Goal: Information Seeking & Learning: Learn about a topic

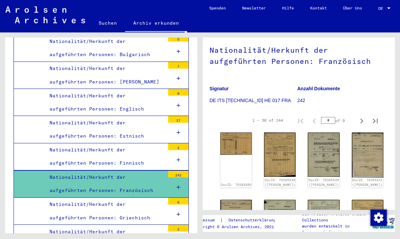
scroll to position [76, 6]
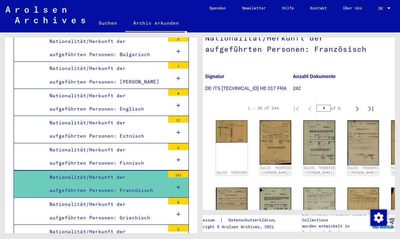
click at [231, 146] on div "DocID: 70385695" at bounding box center [231, 148] width 31 height 55
click at [227, 132] on img at bounding box center [231, 132] width 31 height 22
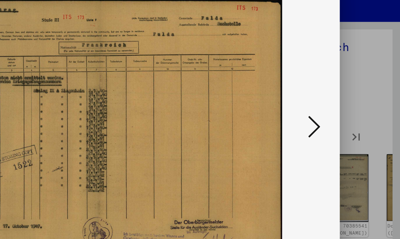
click at [339, 94] on icon at bounding box center [343, 102] width 8 height 16
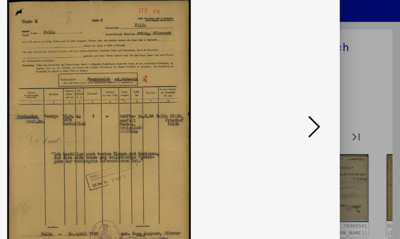
click at [339, 94] on icon at bounding box center [343, 102] width 8 height 16
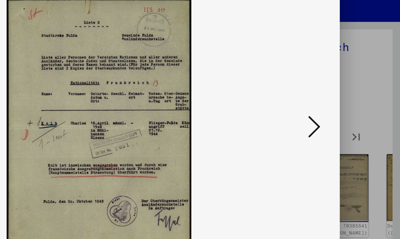
click at [337, 93] on button at bounding box center [343, 102] width 12 height 19
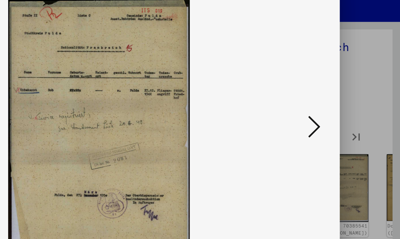
click at [339, 94] on icon at bounding box center [343, 102] width 8 height 16
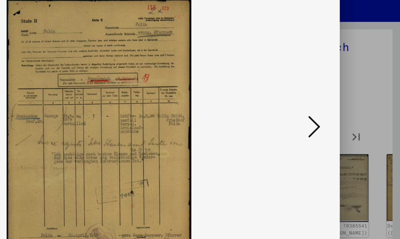
click at [339, 94] on icon at bounding box center [343, 102] width 8 height 16
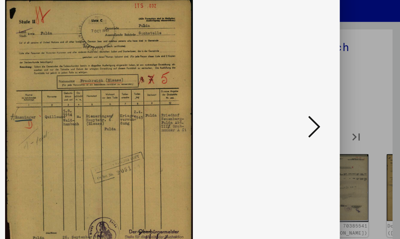
click at [339, 94] on icon at bounding box center [343, 102] width 8 height 16
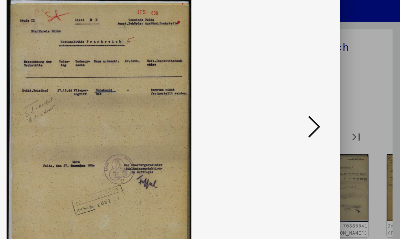
click at [339, 94] on icon at bounding box center [343, 102] width 8 height 16
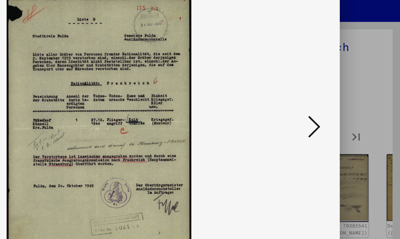
click at [339, 94] on icon at bounding box center [343, 102] width 8 height 16
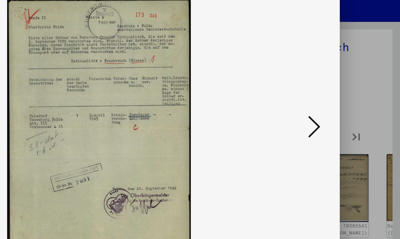
click at [339, 94] on icon at bounding box center [343, 102] width 8 height 16
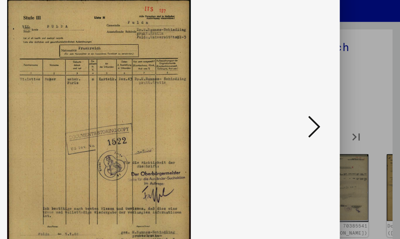
click at [339, 94] on icon at bounding box center [343, 102] width 8 height 16
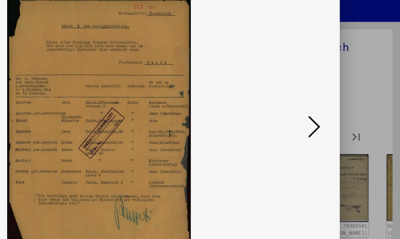
click at [337, 93] on button at bounding box center [343, 102] width 12 height 19
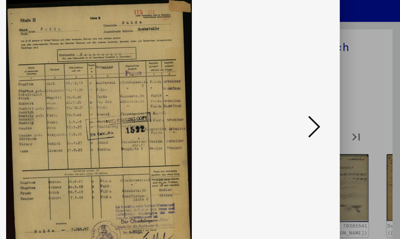
click at [339, 94] on icon at bounding box center [343, 102] width 8 height 16
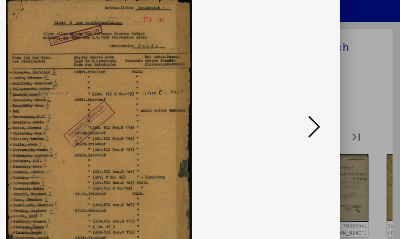
click at [339, 94] on icon at bounding box center [343, 102] width 8 height 16
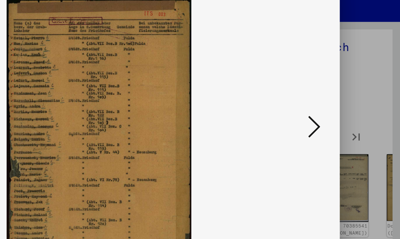
click at [339, 94] on icon at bounding box center [343, 102] width 8 height 16
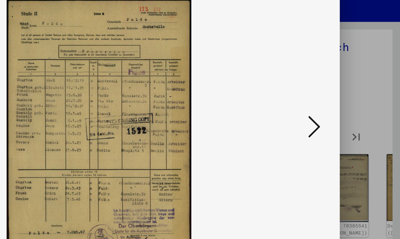
click at [339, 94] on icon at bounding box center [343, 102] width 8 height 16
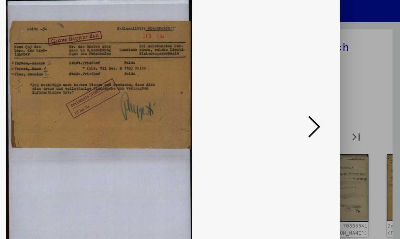
click at [339, 94] on icon at bounding box center [343, 102] width 8 height 16
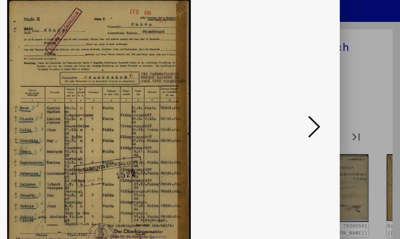
click at [339, 94] on icon at bounding box center [343, 102] width 8 height 16
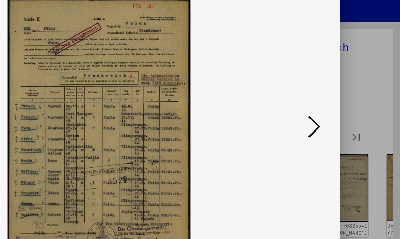
click at [339, 94] on icon at bounding box center [343, 102] width 8 height 16
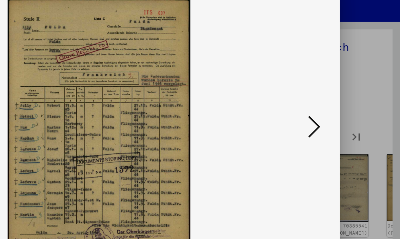
click at [339, 94] on icon at bounding box center [343, 102] width 8 height 16
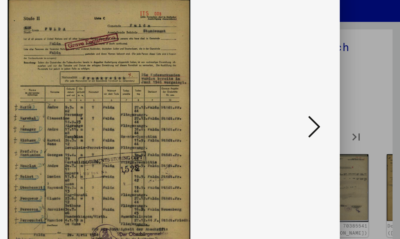
click at [339, 94] on icon at bounding box center [343, 102] width 8 height 16
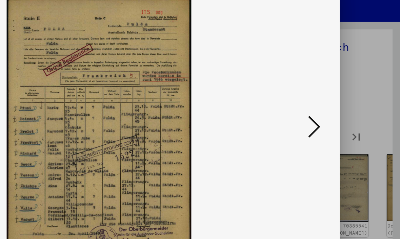
click at [339, 94] on icon at bounding box center [343, 102] width 8 height 16
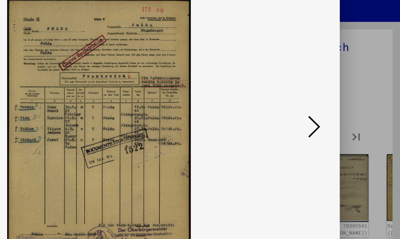
click at [339, 94] on icon at bounding box center [343, 102] width 8 height 16
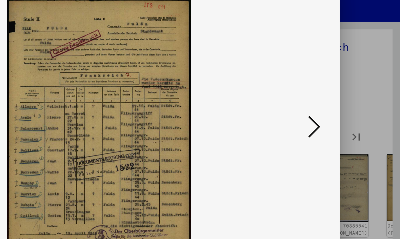
click at [339, 94] on icon at bounding box center [343, 102] width 8 height 16
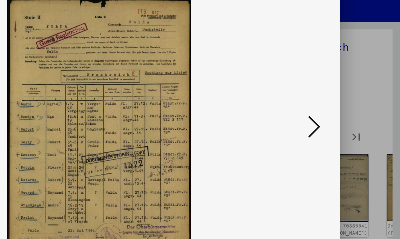
click at [337, 93] on button at bounding box center [343, 102] width 12 height 19
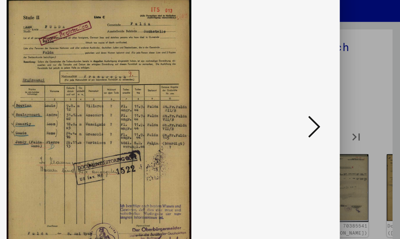
click at [339, 94] on icon at bounding box center [343, 102] width 8 height 16
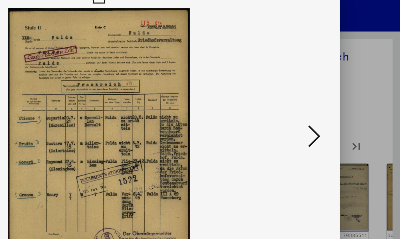
click at [339, 95] on icon at bounding box center [343, 102] width 8 height 16
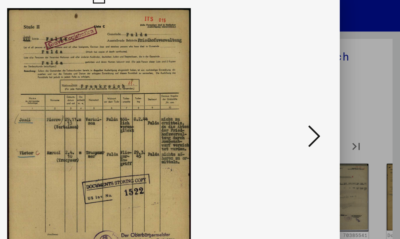
click at [339, 94] on icon at bounding box center [343, 102] width 8 height 16
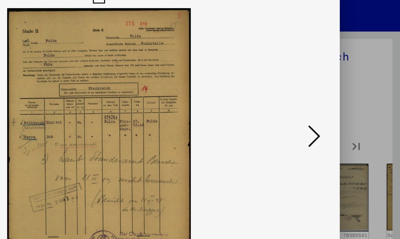
click at [337, 93] on button at bounding box center [343, 102] width 12 height 19
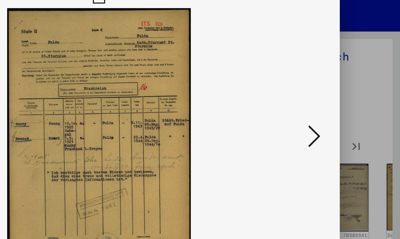
click at [339, 94] on icon at bounding box center [343, 102] width 8 height 16
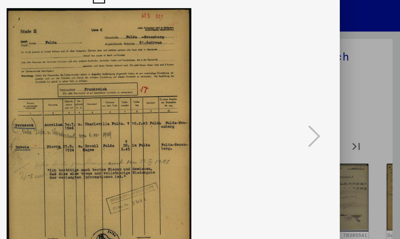
click at [202, 90] on img at bounding box center [200, 103] width 274 height 172
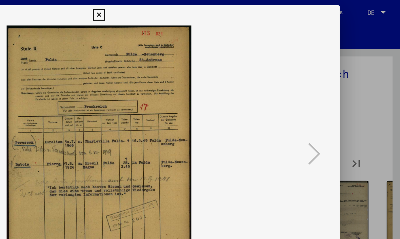
click at [204, 10] on icon at bounding box center [200, 10] width 8 height 8
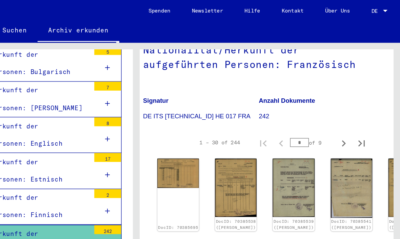
click at [352, 108] on icon "Next page" at bounding box center [356, 108] width 9 height 9
type input "*"
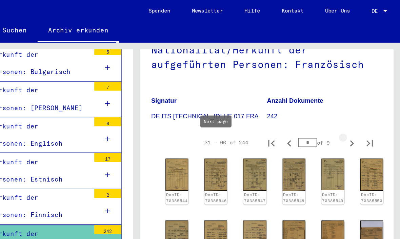
scroll to position [76, 0]
click at [222, 133] on img at bounding box center [230, 133] width 17 height 24
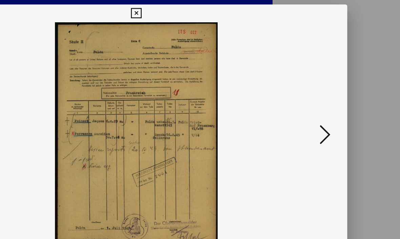
click at [339, 106] on icon at bounding box center [343, 102] width 8 height 16
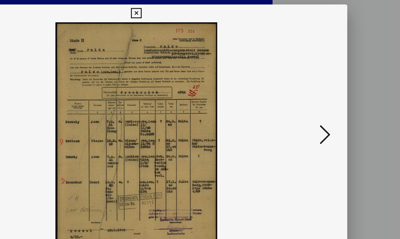
click at [339, 106] on icon at bounding box center [343, 102] width 8 height 16
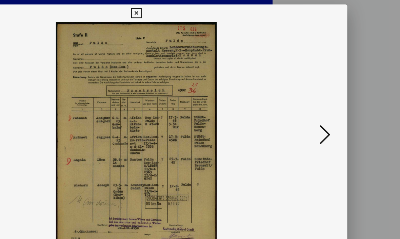
click at [339, 103] on icon at bounding box center [343, 102] width 8 height 16
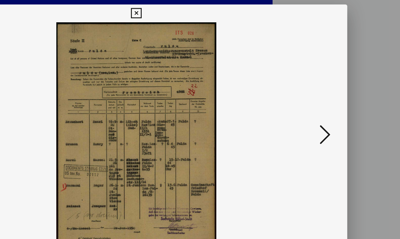
click at [339, 103] on icon at bounding box center [343, 102] width 8 height 16
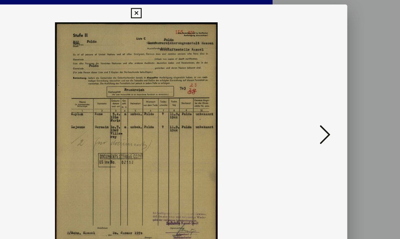
click at [337, 100] on button at bounding box center [343, 102] width 12 height 19
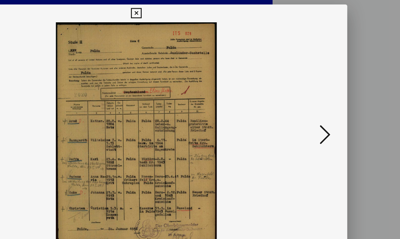
click at [339, 107] on icon at bounding box center [343, 102] width 8 height 16
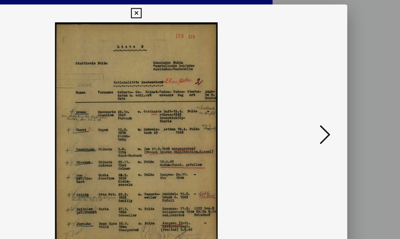
click at [339, 107] on icon at bounding box center [343, 102] width 8 height 16
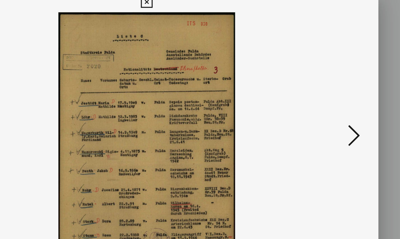
click at [339, 98] on icon at bounding box center [343, 102] width 8 height 16
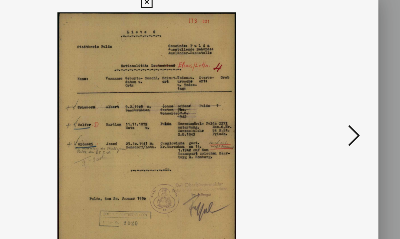
click at [339, 94] on icon at bounding box center [343, 102] width 8 height 16
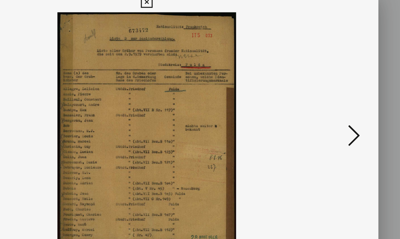
click at [339, 94] on icon at bounding box center [343, 102] width 8 height 16
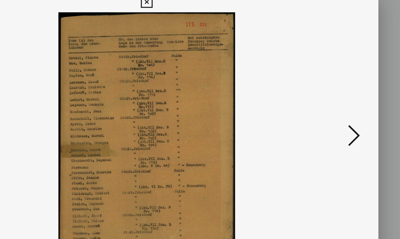
click at [339, 94] on icon at bounding box center [343, 102] width 8 height 16
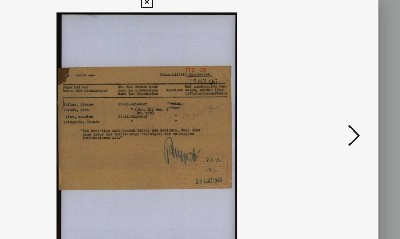
click at [339, 94] on icon at bounding box center [343, 102] width 8 height 16
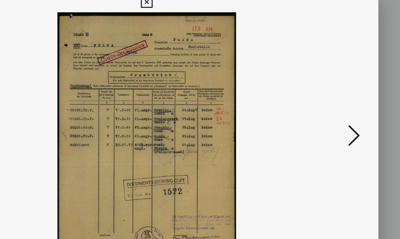
click at [339, 94] on icon at bounding box center [343, 102] width 8 height 16
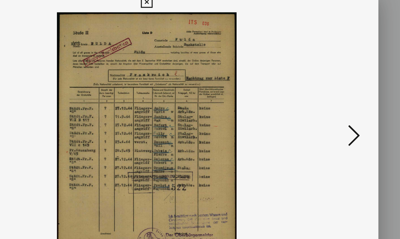
click at [339, 94] on icon at bounding box center [343, 102] width 8 height 16
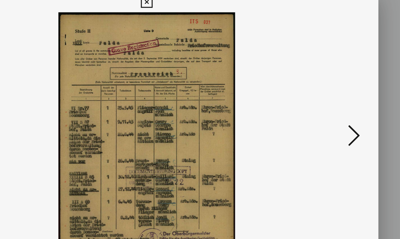
click at [339, 98] on icon at bounding box center [343, 102] width 8 height 16
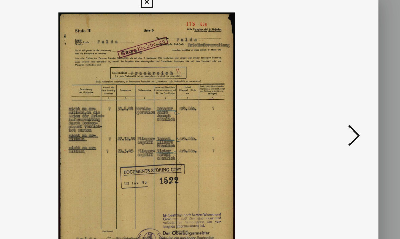
click at [337, 94] on button at bounding box center [343, 102] width 12 height 19
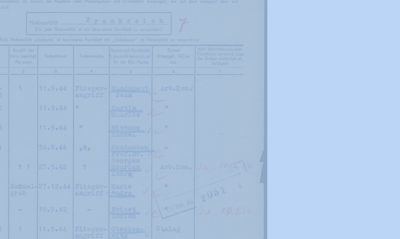
click at [75, 41] on img at bounding box center [200, 103] width 274 height 172
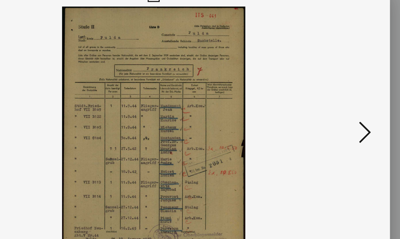
click at [339, 94] on icon at bounding box center [343, 102] width 8 height 16
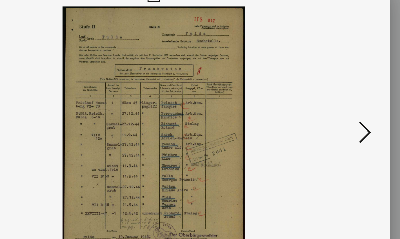
click at [339, 94] on icon at bounding box center [343, 102] width 8 height 16
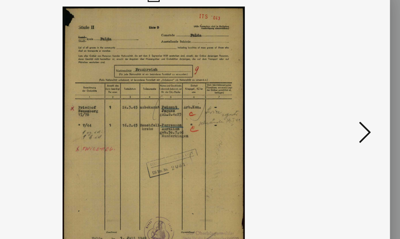
click at [339, 94] on icon at bounding box center [343, 102] width 8 height 16
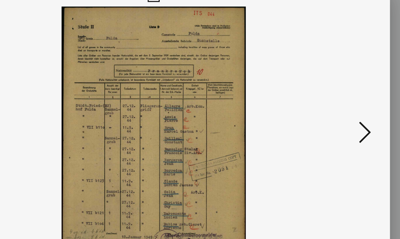
click at [339, 94] on icon at bounding box center [343, 102] width 8 height 16
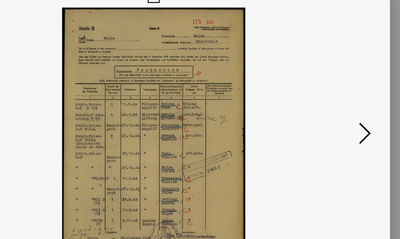
click at [337, 93] on button at bounding box center [343, 102] width 12 height 19
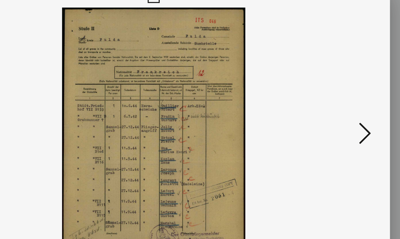
click at [339, 94] on icon at bounding box center [343, 102] width 8 height 16
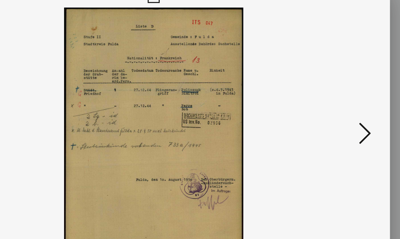
click at [337, 93] on button at bounding box center [343, 102] width 12 height 19
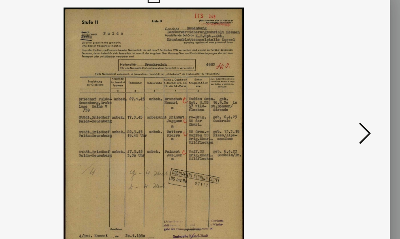
click at [237, 89] on img at bounding box center [200, 103] width 274 height 172
click at [339, 94] on icon at bounding box center [343, 102] width 8 height 16
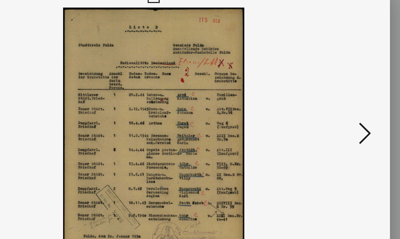
click at [339, 94] on icon at bounding box center [343, 102] width 8 height 16
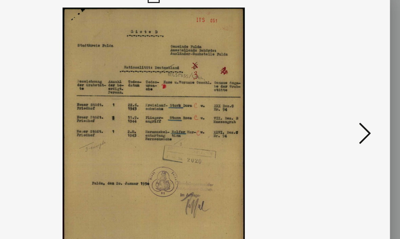
click at [240, 89] on img at bounding box center [200, 103] width 274 height 172
click at [339, 94] on icon at bounding box center [343, 102] width 8 height 16
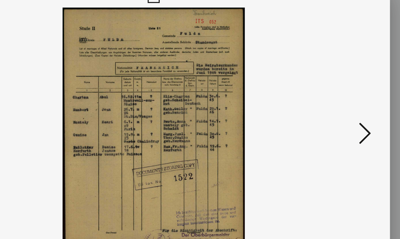
click at [339, 94] on icon at bounding box center [343, 102] width 8 height 16
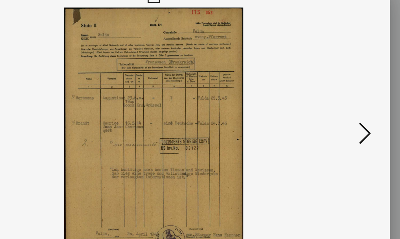
click at [337, 93] on button at bounding box center [343, 102] width 12 height 19
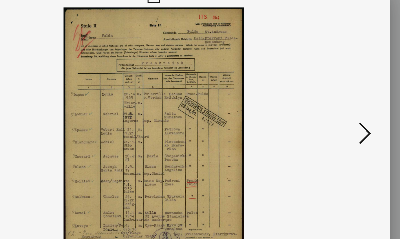
click at [339, 94] on icon at bounding box center [343, 102] width 8 height 16
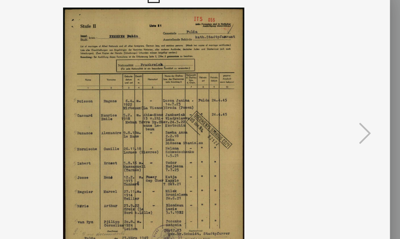
click at [240, 89] on img at bounding box center [200, 103] width 274 height 172
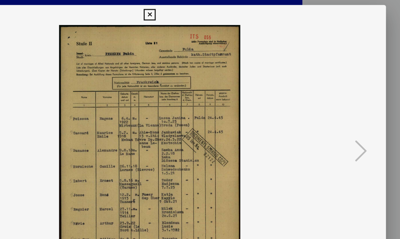
click at [204, 10] on icon at bounding box center [200, 10] width 8 height 8
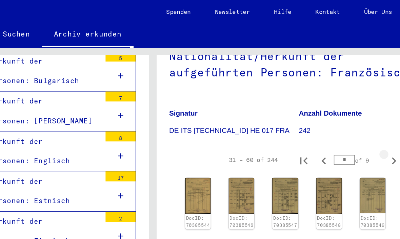
click at [358, 110] on icon "Next page" at bounding box center [362, 108] width 9 height 9
type input "*"
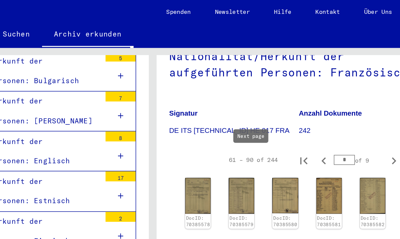
click at [222, 126] on img at bounding box center [230, 133] width 17 height 24
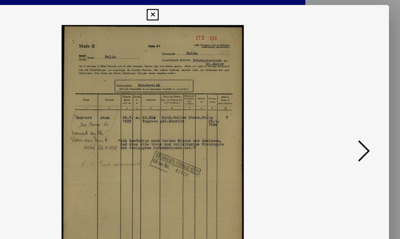
click at [339, 102] on icon at bounding box center [343, 102] width 8 height 16
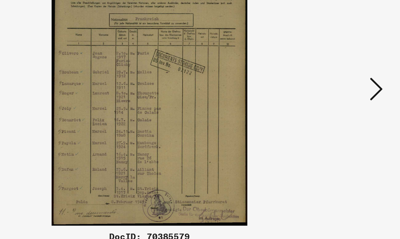
click at [339, 94] on icon at bounding box center [343, 102] width 8 height 16
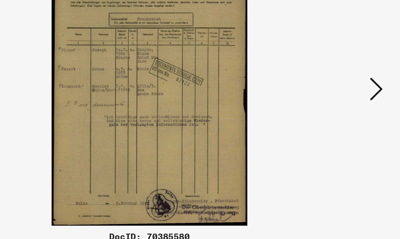
click at [337, 93] on button at bounding box center [343, 102] width 12 height 19
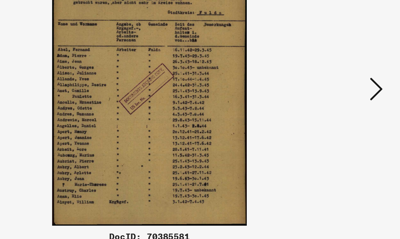
click at [339, 94] on icon at bounding box center [343, 102] width 8 height 16
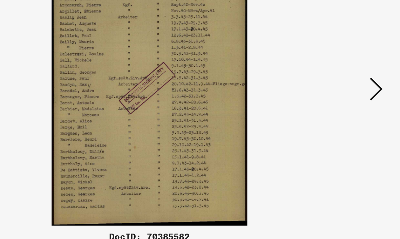
click at [339, 94] on icon at bounding box center [343, 102] width 8 height 16
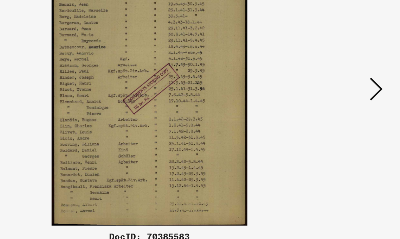
click at [339, 94] on icon at bounding box center [343, 102] width 8 height 16
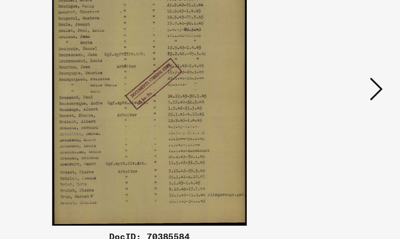
click at [339, 94] on icon at bounding box center [343, 102] width 8 height 16
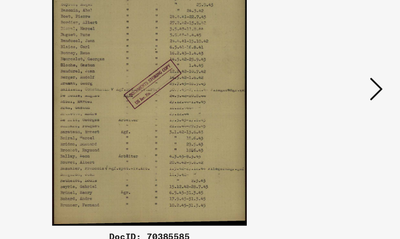
click at [339, 94] on icon at bounding box center [343, 102] width 8 height 16
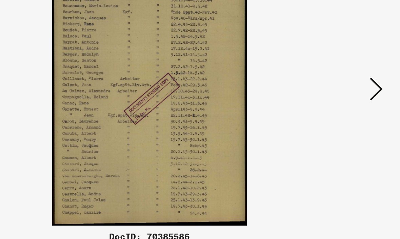
click at [339, 94] on icon at bounding box center [343, 102] width 8 height 16
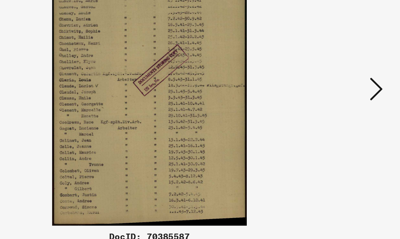
click at [339, 94] on icon at bounding box center [343, 102] width 8 height 16
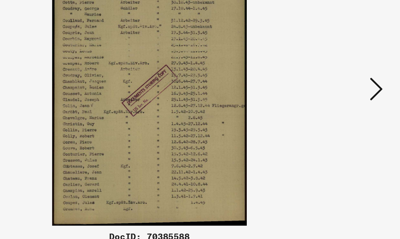
click at [339, 94] on icon at bounding box center [343, 102] width 8 height 16
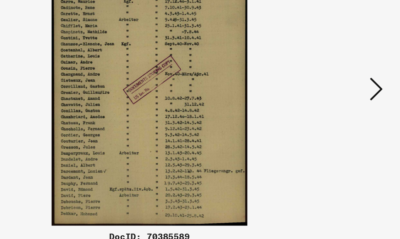
click at [339, 94] on icon at bounding box center [343, 102] width 8 height 16
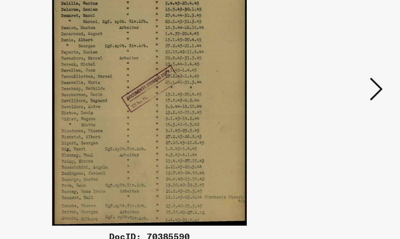
click at [215, 87] on img at bounding box center [200, 103] width 274 height 172
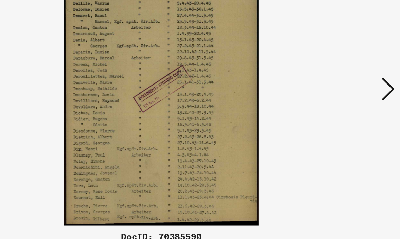
click at [339, 94] on icon at bounding box center [343, 102] width 8 height 16
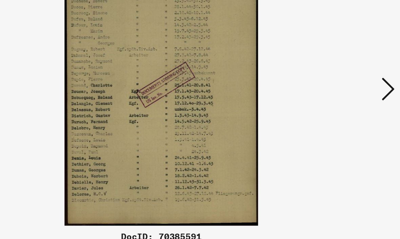
click at [337, 93] on button at bounding box center [343, 102] width 12 height 19
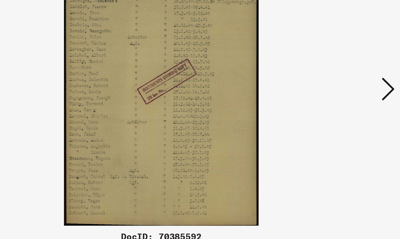
click at [235, 68] on img at bounding box center [200, 103] width 274 height 172
click at [339, 94] on icon at bounding box center [343, 102] width 8 height 16
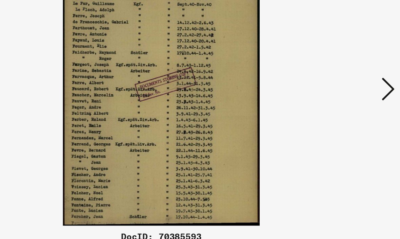
click at [339, 94] on icon at bounding box center [343, 102] width 8 height 16
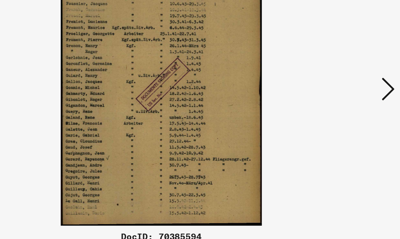
click at [339, 94] on icon at bounding box center [343, 102] width 8 height 16
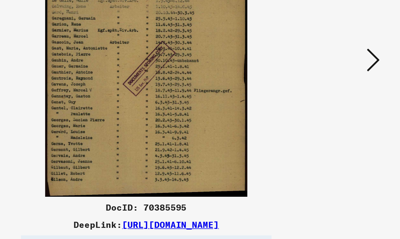
click at [339, 94] on icon at bounding box center [343, 102] width 8 height 16
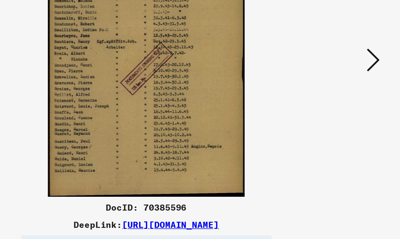
click at [339, 94] on icon at bounding box center [343, 102] width 8 height 16
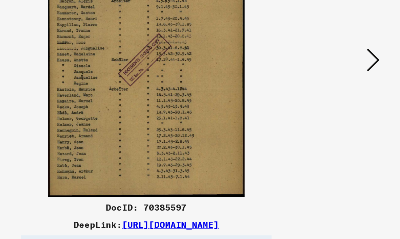
click at [339, 94] on icon at bounding box center [343, 102] width 8 height 16
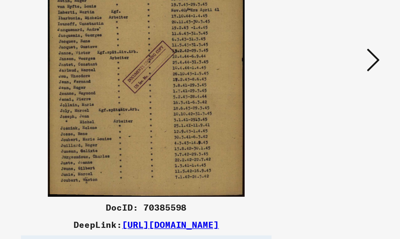
click at [339, 94] on icon at bounding box center [343, 102] width 8 height 16
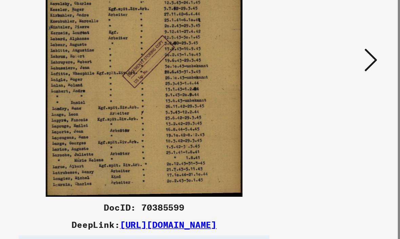
click at [339, 94] on icon at bounding box center [343, 102] width 8 height 16
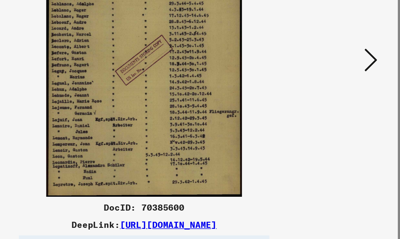
click at [123, 67] on img at bounding box center [200, 103] width 274 height 172
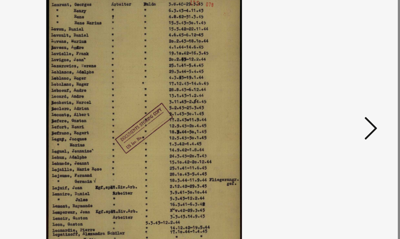
click at [339, 94] on icon at bounding box center [343, 102] width 8 height 16
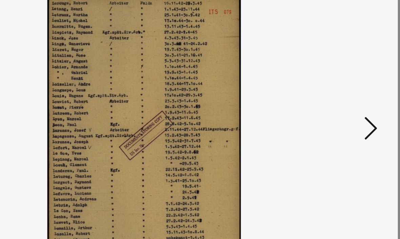
click at [339, 94] on icon at bounding box center [343, 102] width 8 height 16
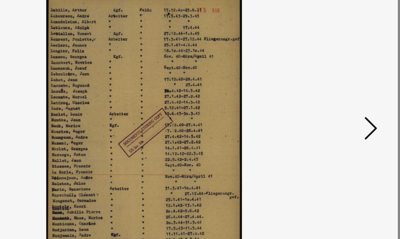
click at [339, 94] on icon at bounding box center [343, 102] width 8 height 16
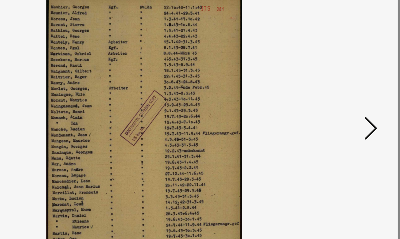
click at [339, 94] on icon at bounding box center [343, 102] width 8 height 16
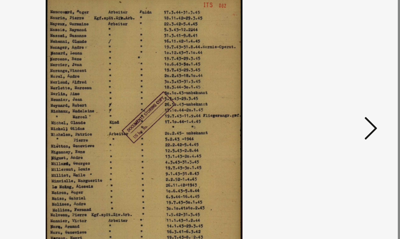
click at [339, 94] on icon at bounding box center [343, 102] width 8 height 16
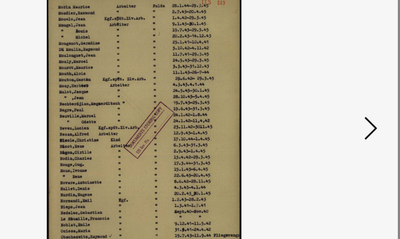
click at [339, 94] on icon at bounding box center [343, 102] width 8 height 16
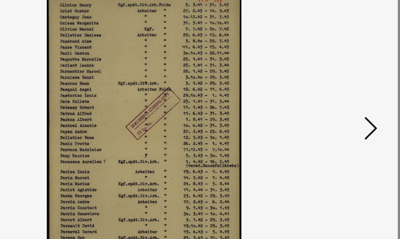
click at [339, 94] on icon at bounding box center [343, 102] width 8 height 16
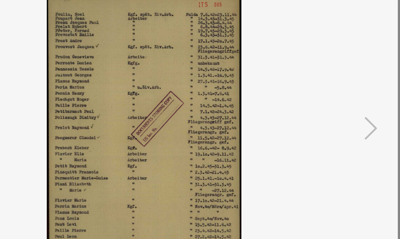
click at [227, 85] on img at bounding box center [200, 103] width 274 height 172
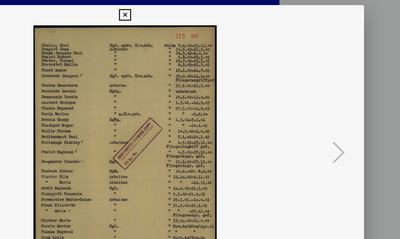
click at [204, 9] on icon at bounding box center [200, 10] width 8 height 8
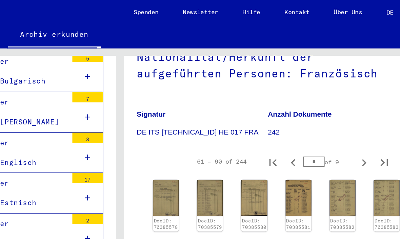
click at [358, 107] on icon "Next page" at bounding box center [362, 108] width 9 height 9
type input "*"
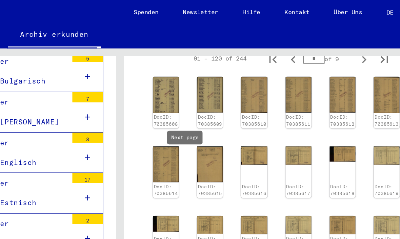
scroll to position [147, 0]
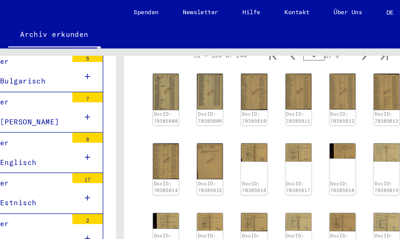
click at [281, 106] on div "DocID: 70385616" at bounding box center [289, 113] width 17 height 34
click at [281, 102] on img at bounding box center [289, 102] width 17 height 12
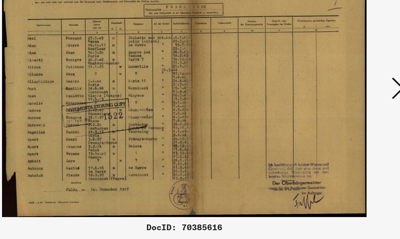
click at [339, 94] on icon at bounding box center [343, 102] width 8 height 16
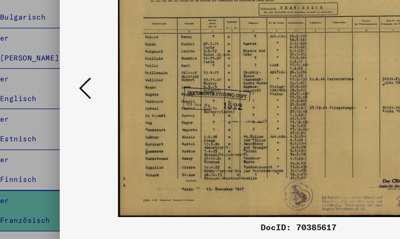
click at [54, 94] on icon at bounding box center [57, 102] width 8 height 16
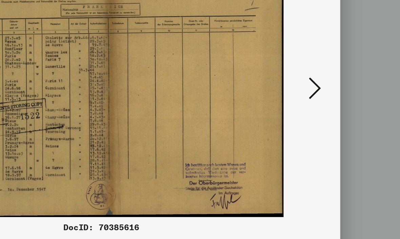
click at [339, 94] on icon at bounding box center [343, 102] width 8 height 16
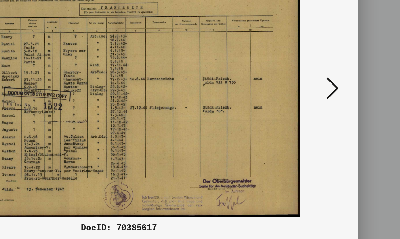
click at [337, 93] on button at bounding box center [343, 102] width 12 height 19
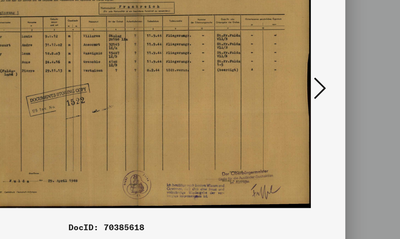
click at [339, 94] on icon at bounding box center [343, 102] width 8 height 16
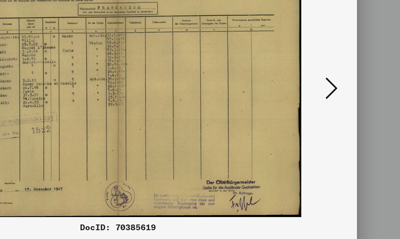
click at [337, 93] on button at bounding box center [343, 102] width 12 height 19
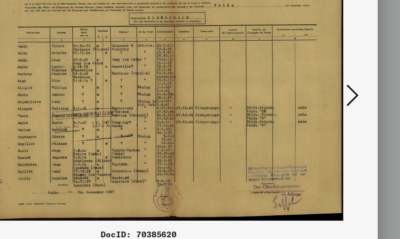
click at [339, 94] on icon at bounding box center [343, 102] width 8 height 16
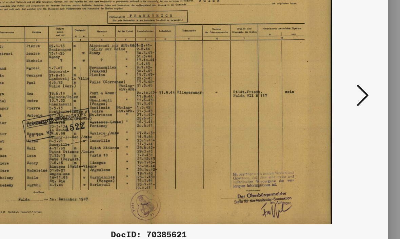
click at [339, 94] on icon at bounding box center [343, 102] width 8 height 16
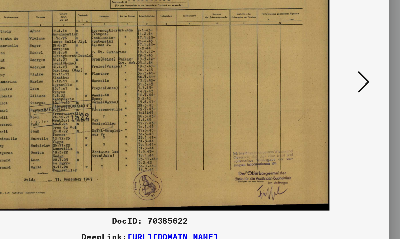
click at [339, 94] on icon at bounding box center [343, 102] width 8 height 16
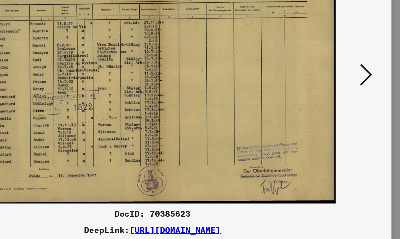
click at [339, 94] on icon at bounding box center [343, 102] width 8 height 16
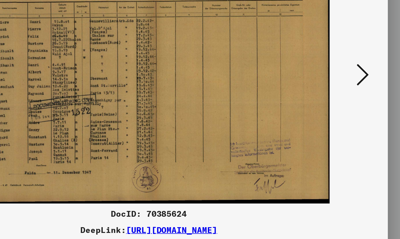
click at [339, 94] on icon at bounding box center [343, 102] width 8 height 16
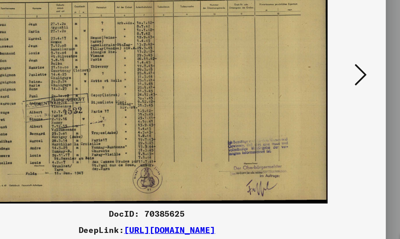
click at [337, 93] on button at bounding box center [343, 102] width 12 height 19
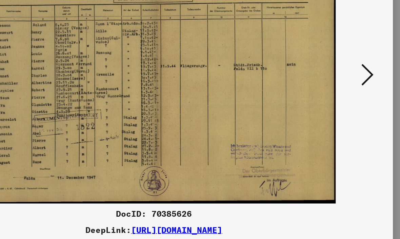
click at [337, 93] on button at bounding box center [343, 102] width 12 height 19
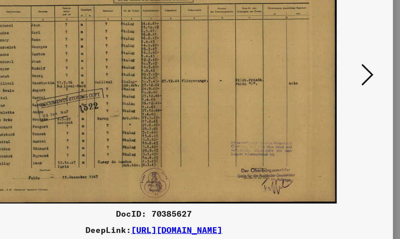
click at [339, 94] on icon at bounding box center [343, 102] width 8 height 16
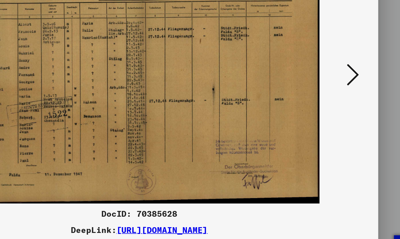
click at [337, 93] on button at bounding box center [343, 102] width 12 height 19
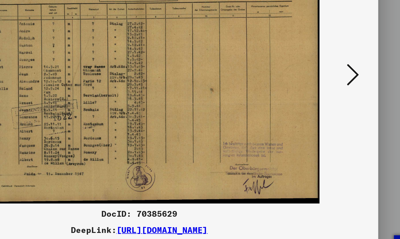
click at [339, 94] on icon at bounding box center [343, 102] width 8 height 16
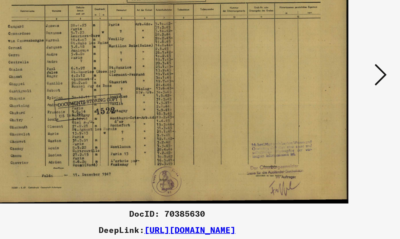
click at [339, 94] on icon at bounding box center [343, 102] width 8 height 16
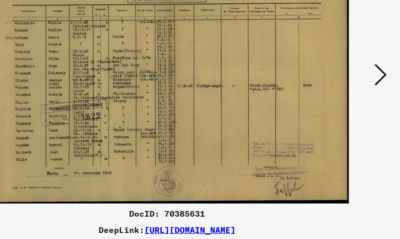
click at [339, 94] on icon at bounding box center [343, 102] width 8 height 16
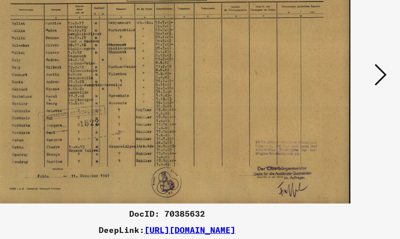
click at [339, 94] on icon at bounding box center [343, 102] width 8 height 16
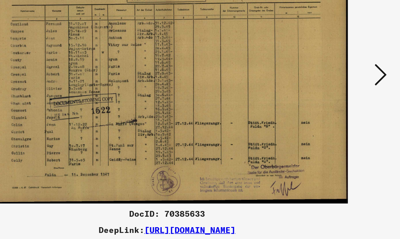
click at [339, 94] on icon at bounding box center [343, 102] width 8 height 16
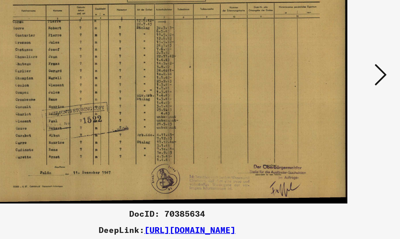
click at [339, 94] on icon at bounding box center [343, 102] width 8 height 16
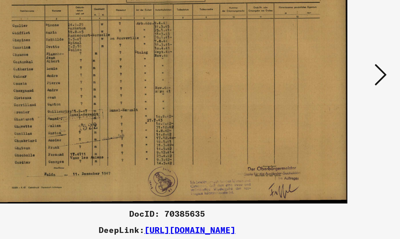
click at [339, 94] on icon at bounding box center [343, 102] width 8 height 16
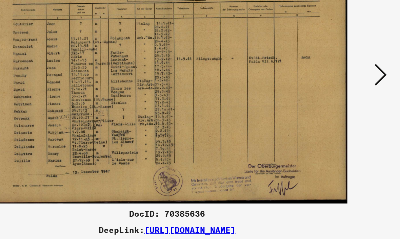
click at [339, 94] on icon at bounding box center [343, 102] width 8 height 16
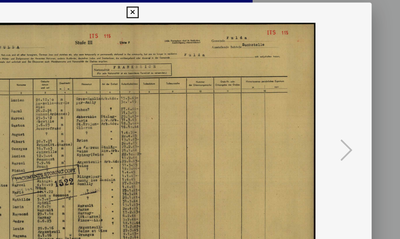
click at [204, 8] on icon at bounding box center [200, 10] width 8 height 8
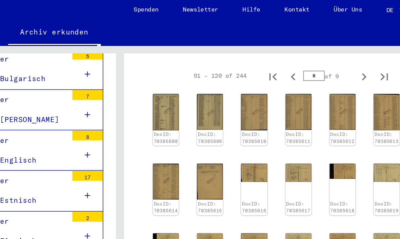
scroll to position [122, 0]
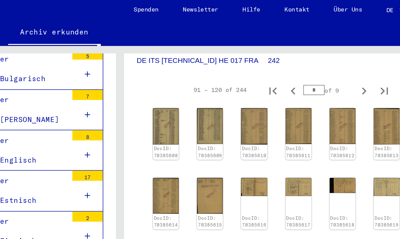
click at [358, 60] on icon "Next page" at bounding box center [362, 62] width 9 height 9
type input "*"
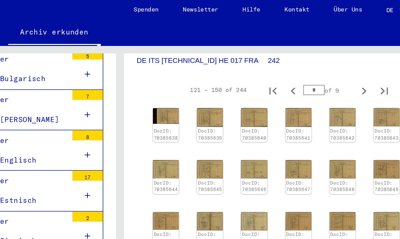
click at [222, 87] on link "DocID: 70385638" at bounding box center [230, 91] width 16 height 8
